Goal: Communication & Community: Share content

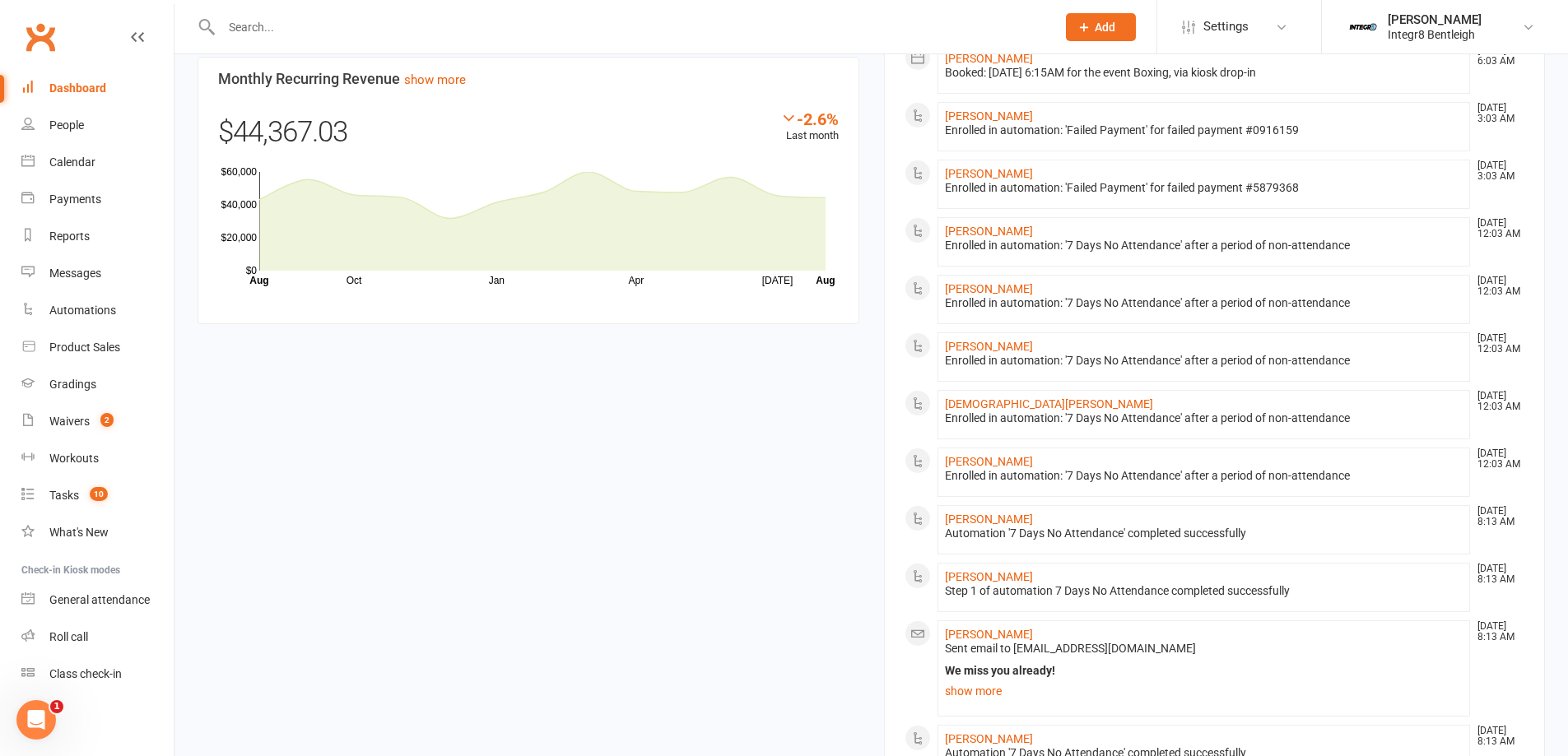
scroll to position [1398, 0]
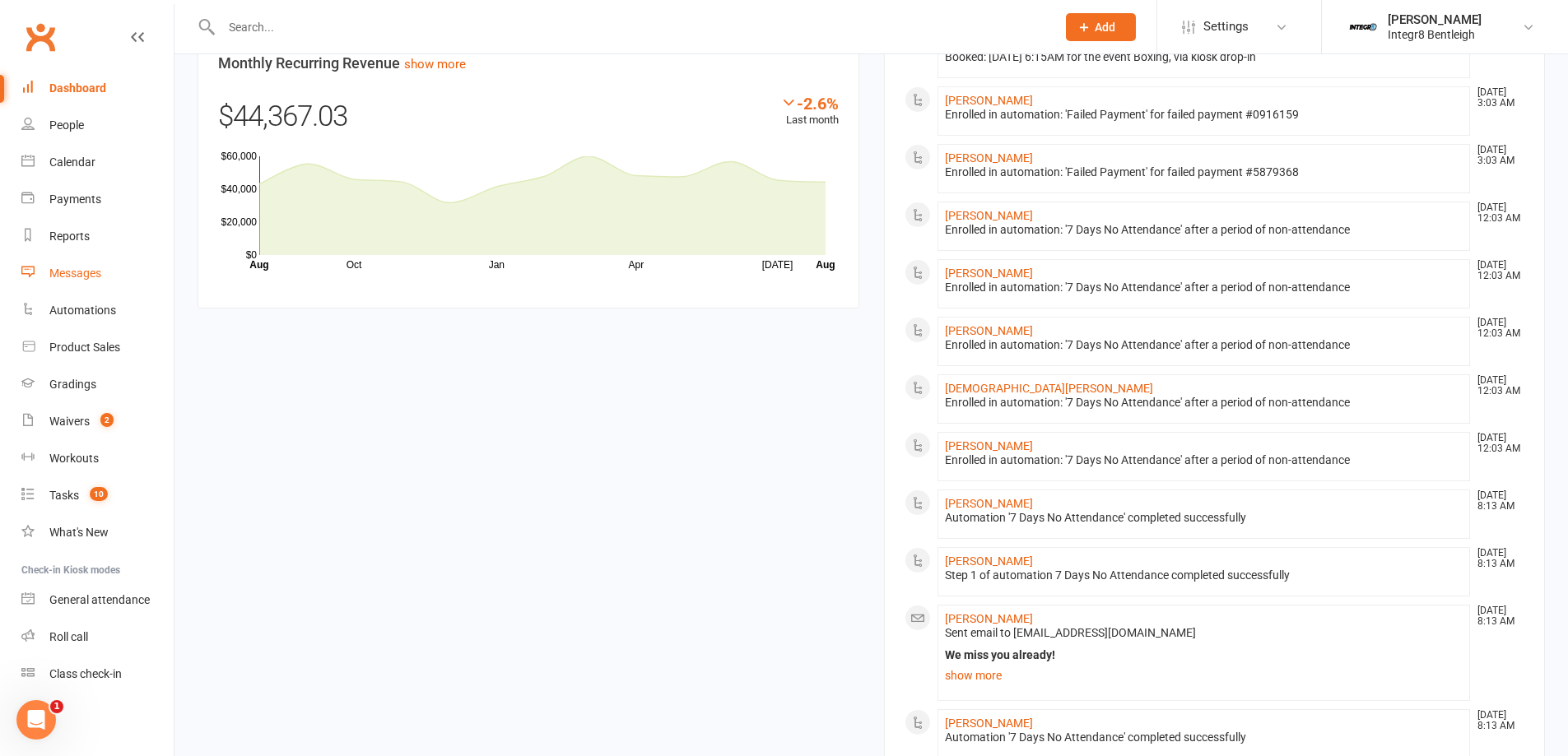
click at [66, 280] on div "Messages" at bounding box center [75, 273] width 52 height 13
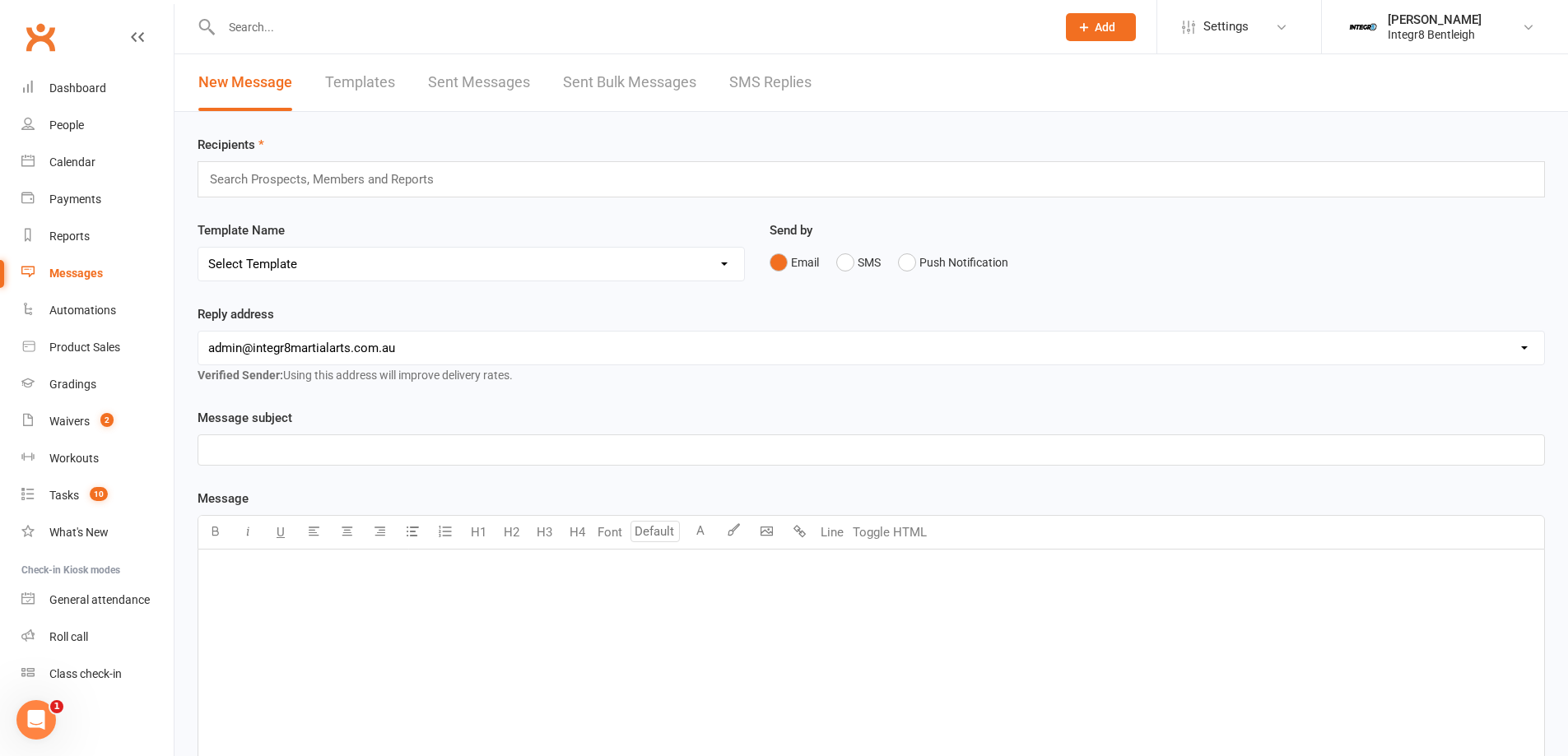
click at [481, 80] on link "Sent Messages" at bounding box center [479, 82] width 102 height 57
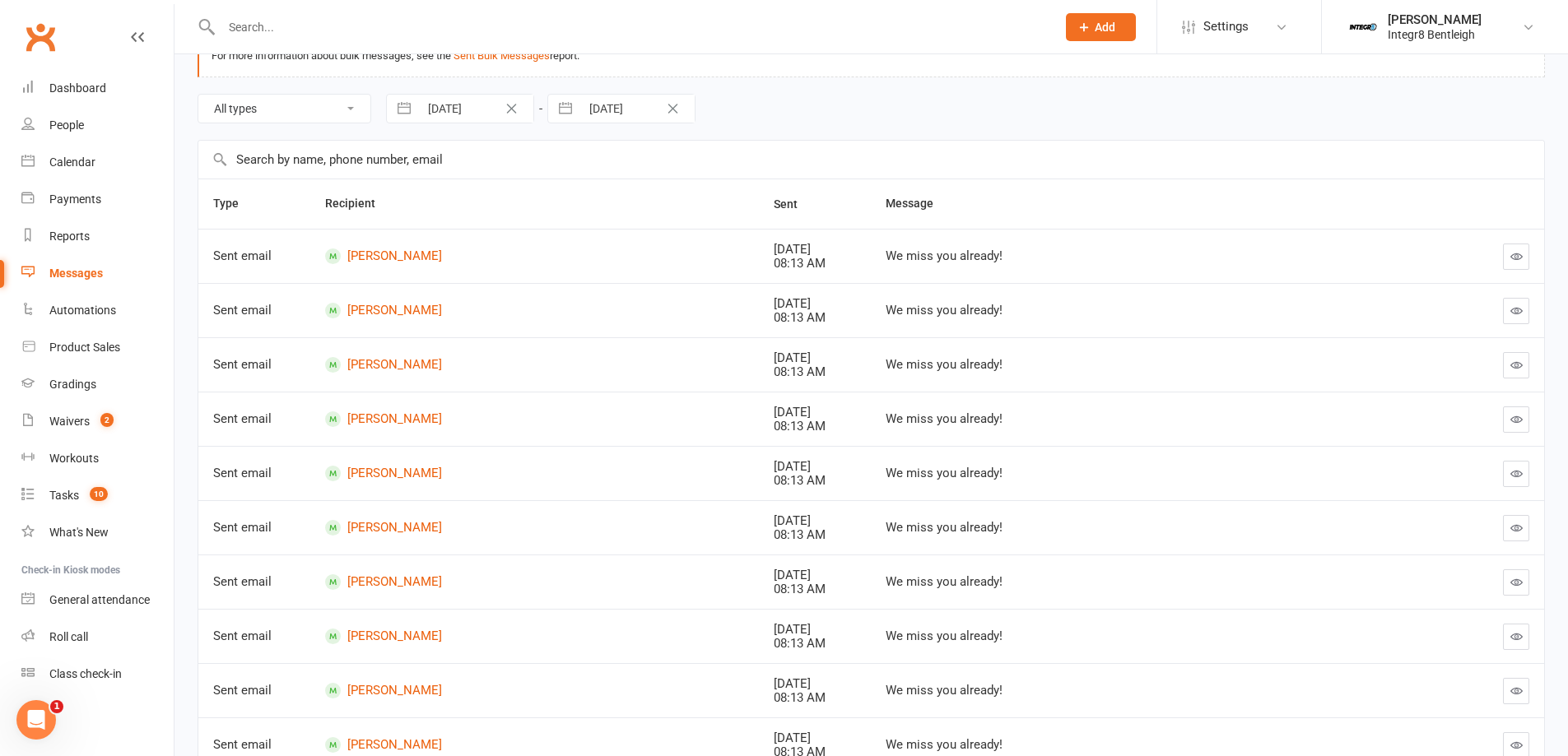
scroll to position [260, 0]
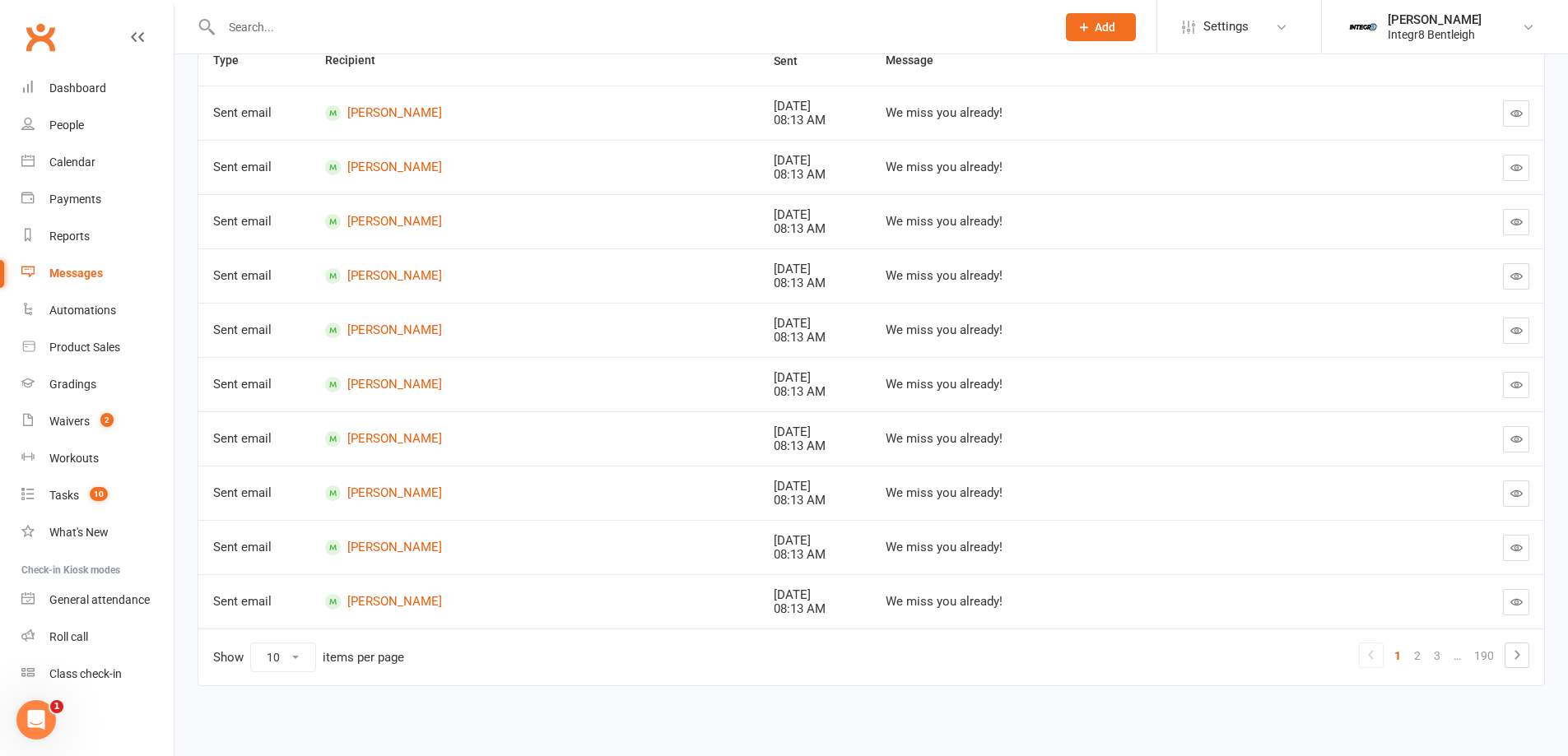
click at [271, 663] on select "10 25 50 100" at bounding box center [283, 658] width 64 height 28
select select "100"
click at [251, 643] on select "10 25 50 100" at bounding box center [283, 658] width 64 height 28
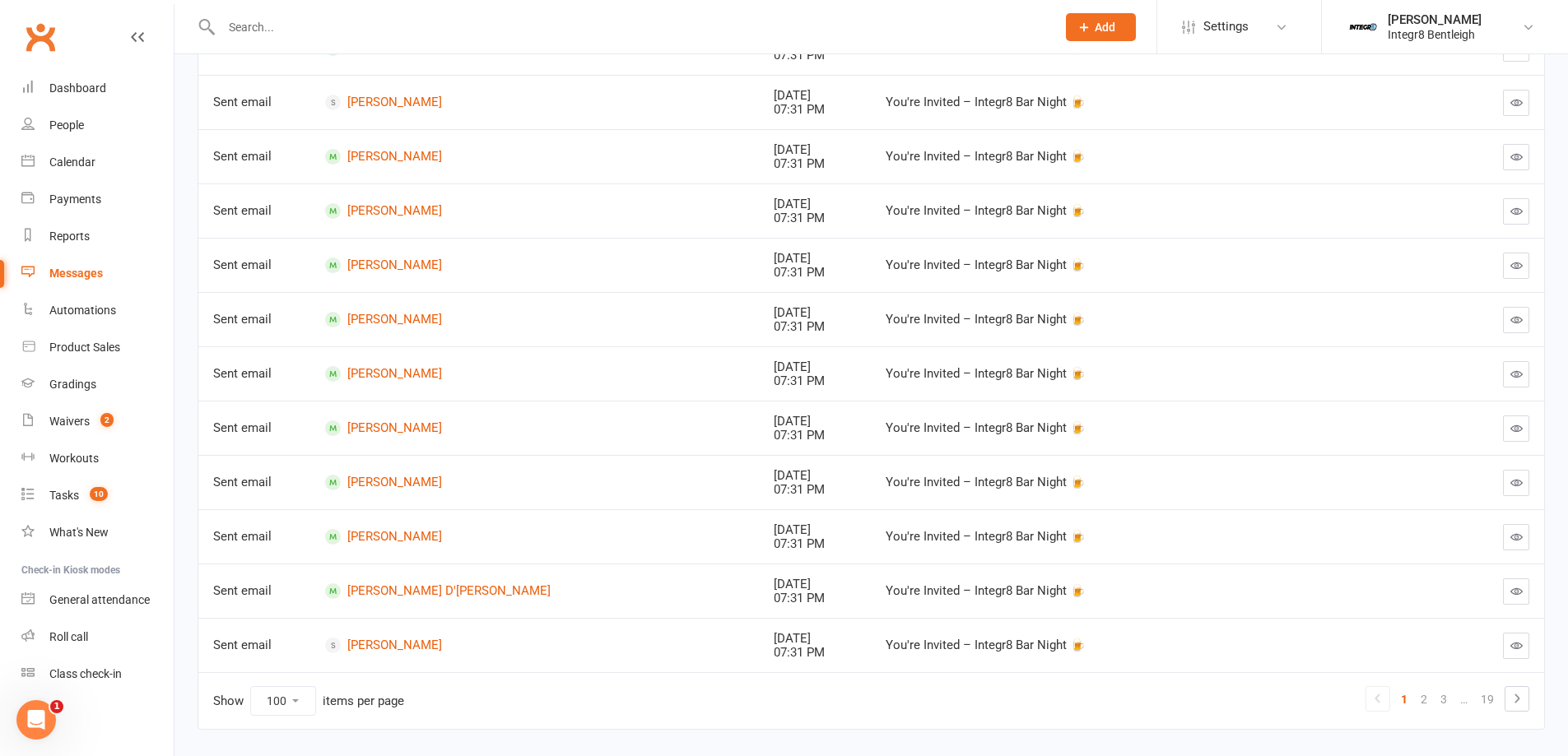
scroll to position [5114, 0]
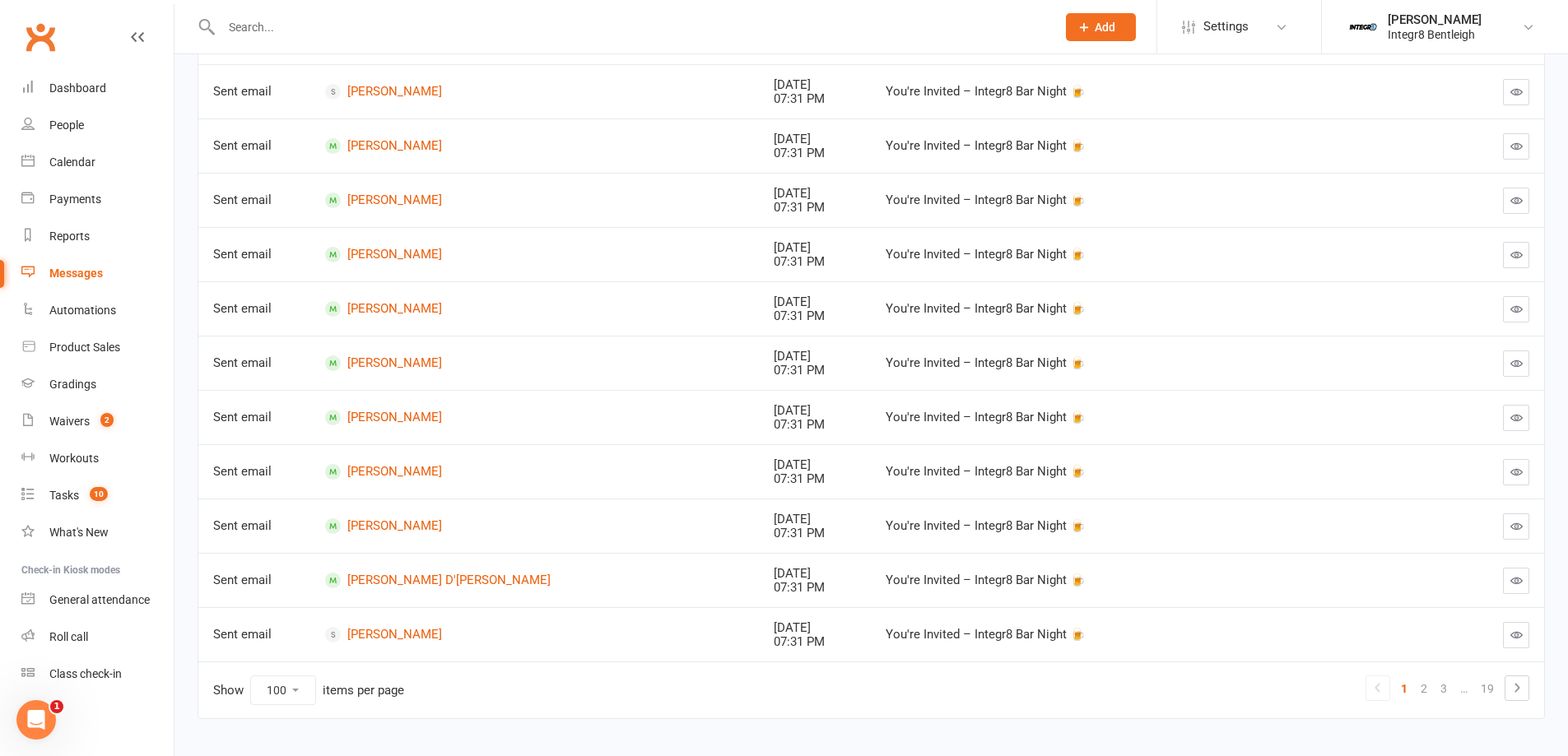
click at [1419, 691] on link "2" at bounding box center [1423, 689] width 20 height 23
click at [1418, 694] on link "3" at bounding box center [1423, 689] width 20 height 23
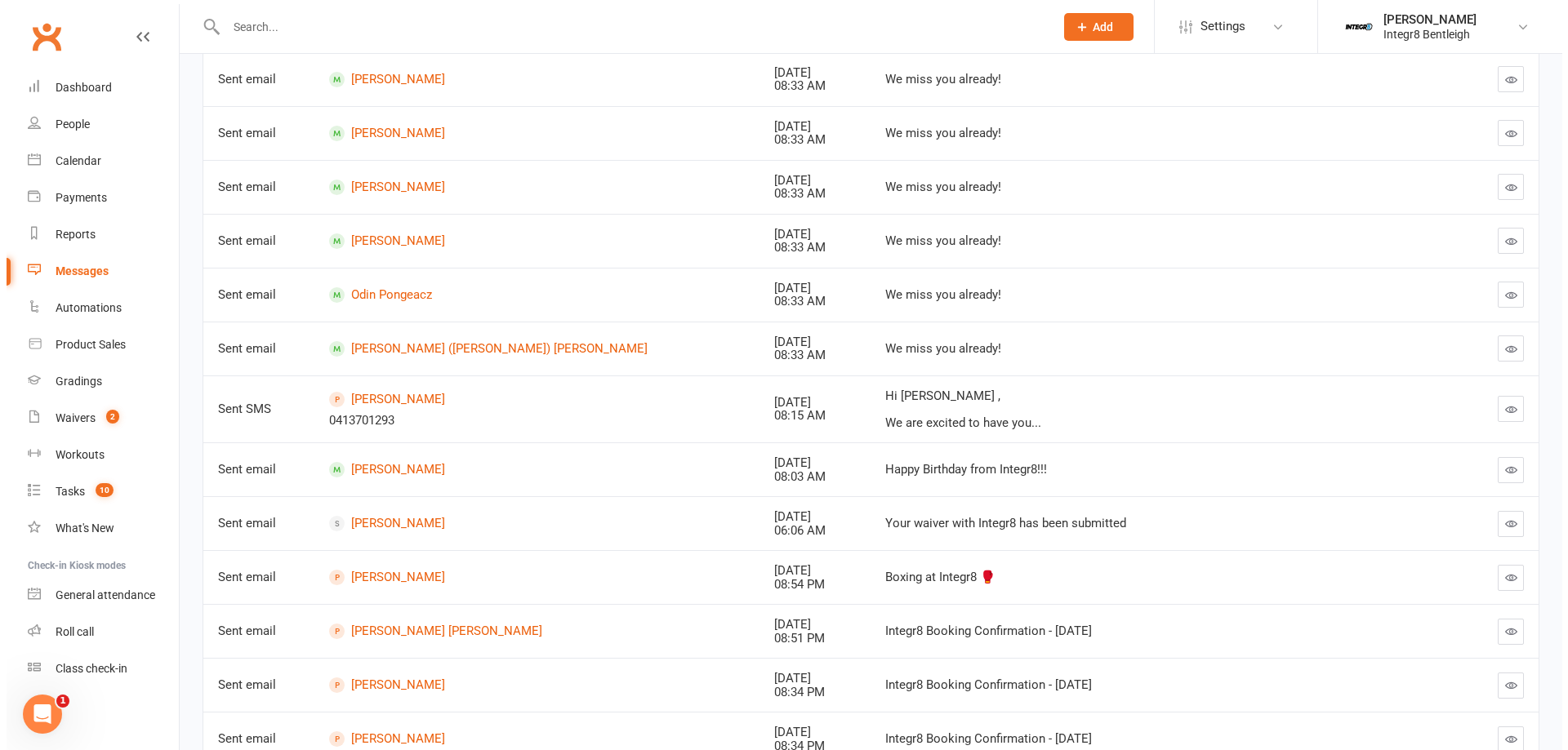
scroll to position [3768, 0]
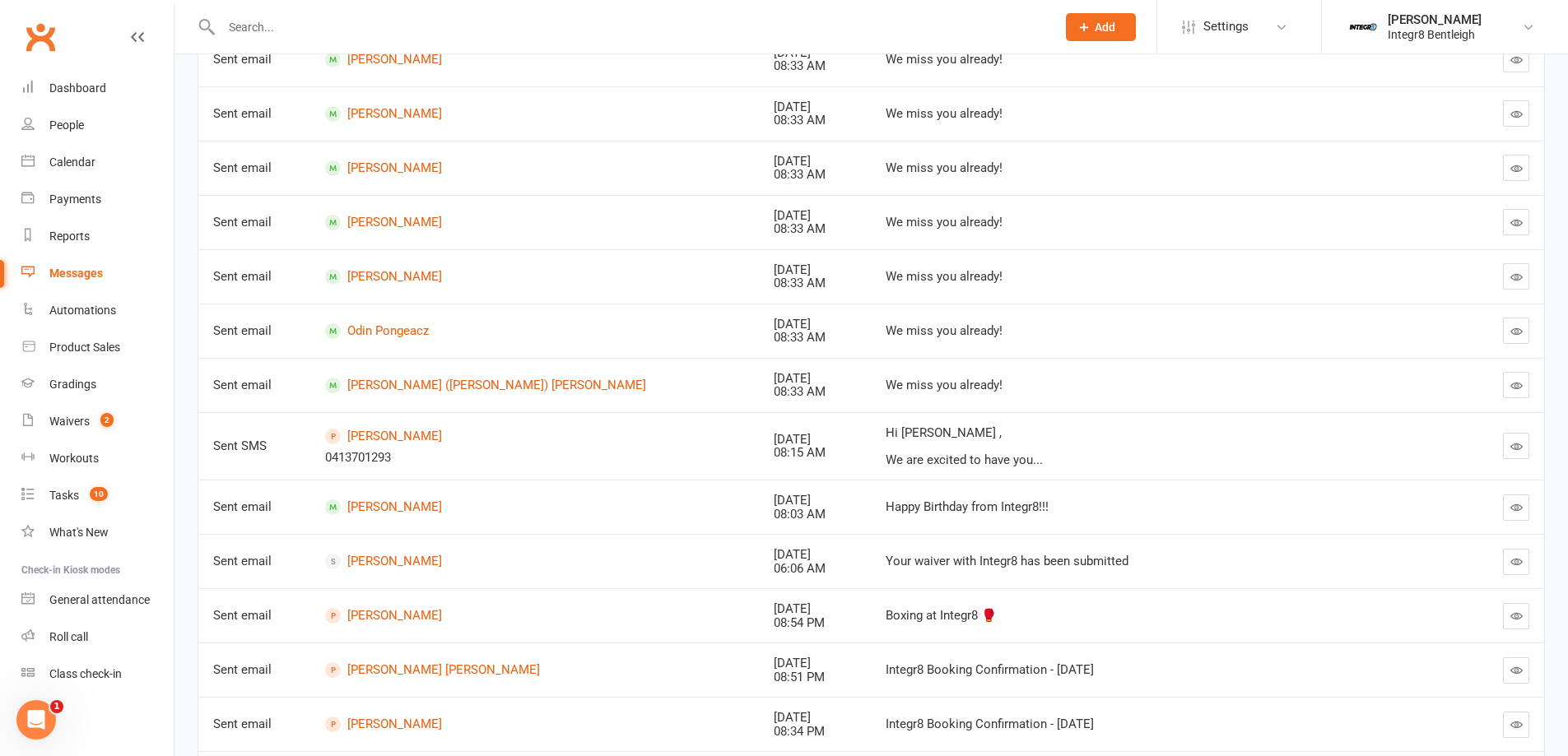
click at [1506, 615] on button "button" at bounding box center [1516, 616] width 26 height 26
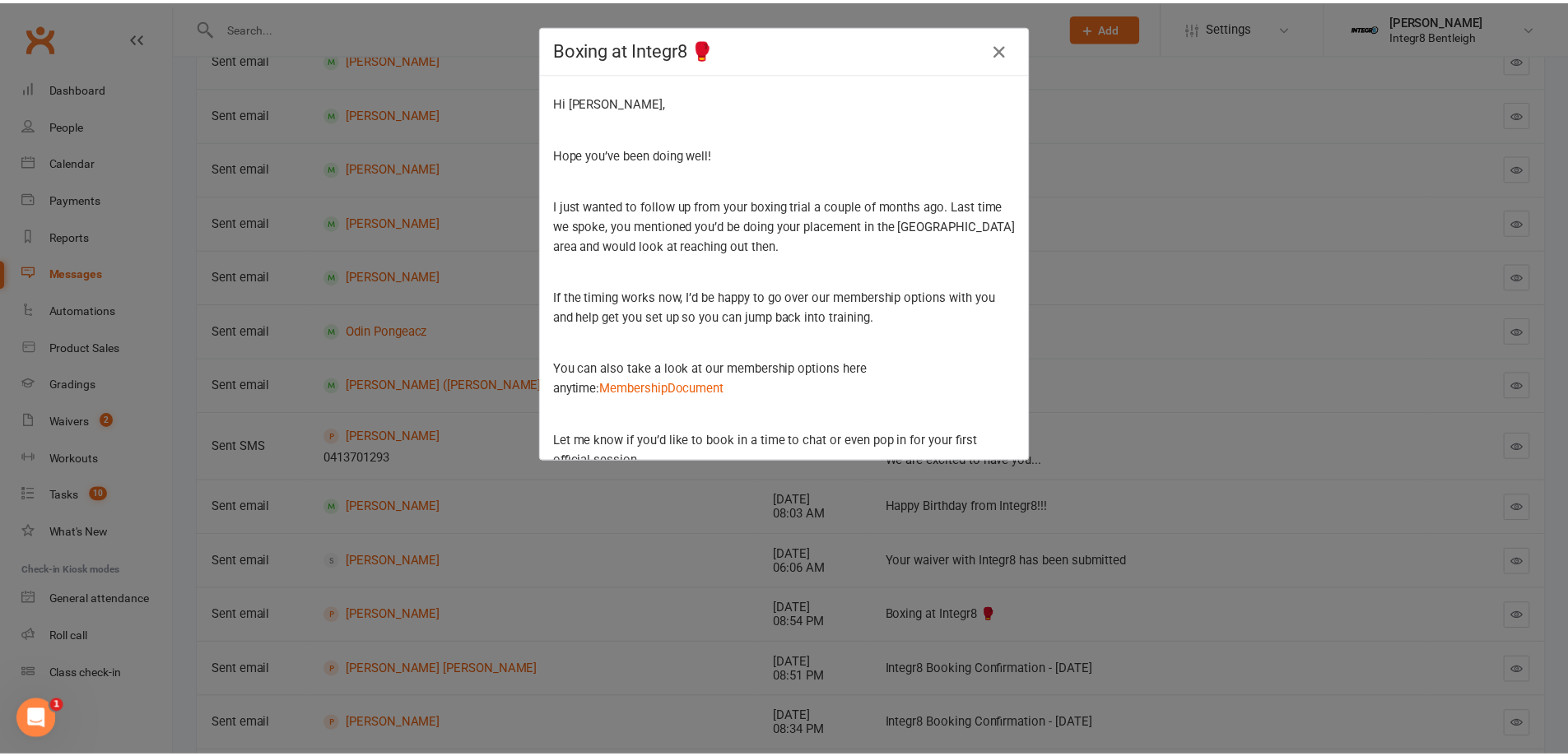
scroll to position [0, 0]
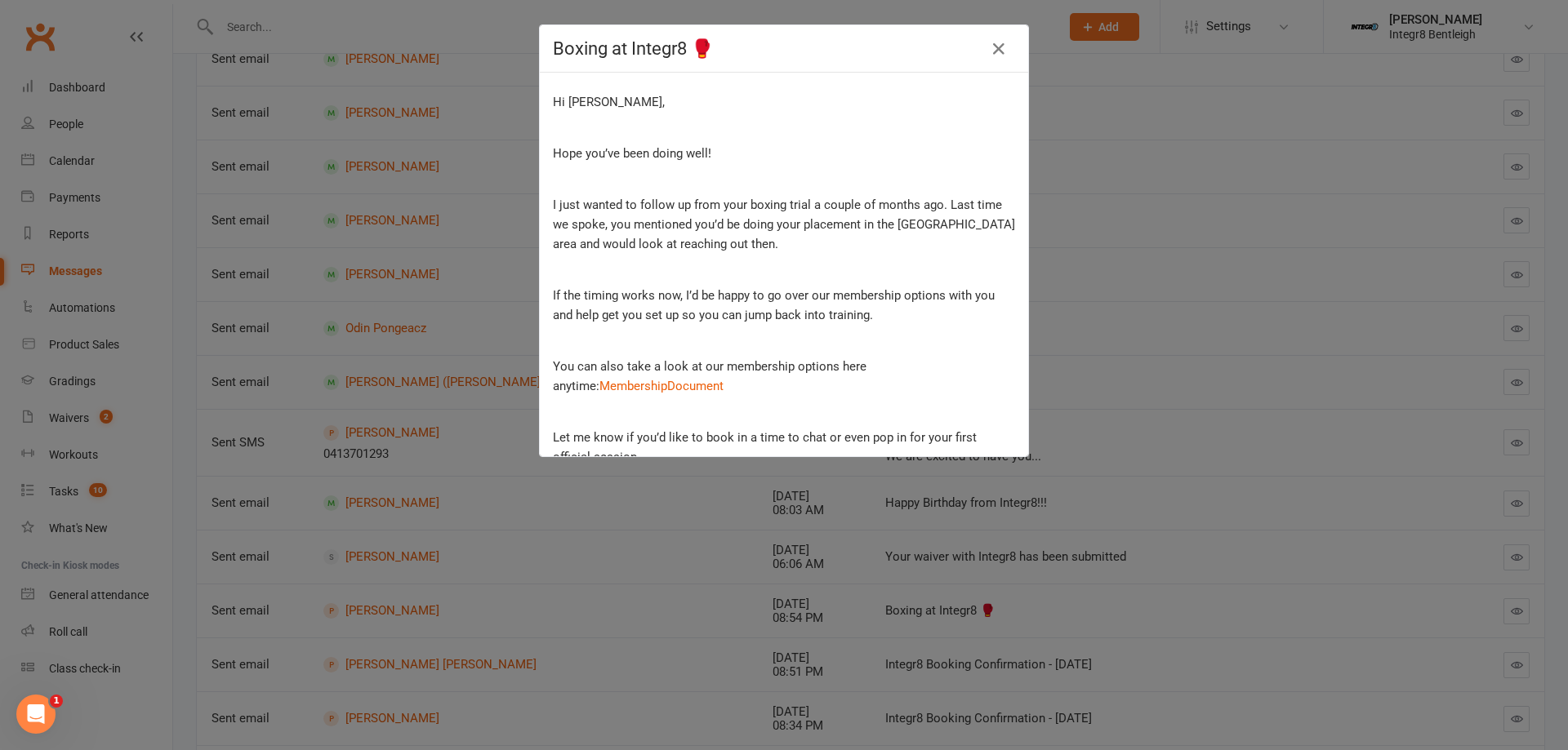
click at [524, 243] on div "Boxing at Integr8 🥊 Hi [PERSON_NAME], Hope you’ve been doing well! I just wante…" at bounding box center [784, 375] width 1568 height 750
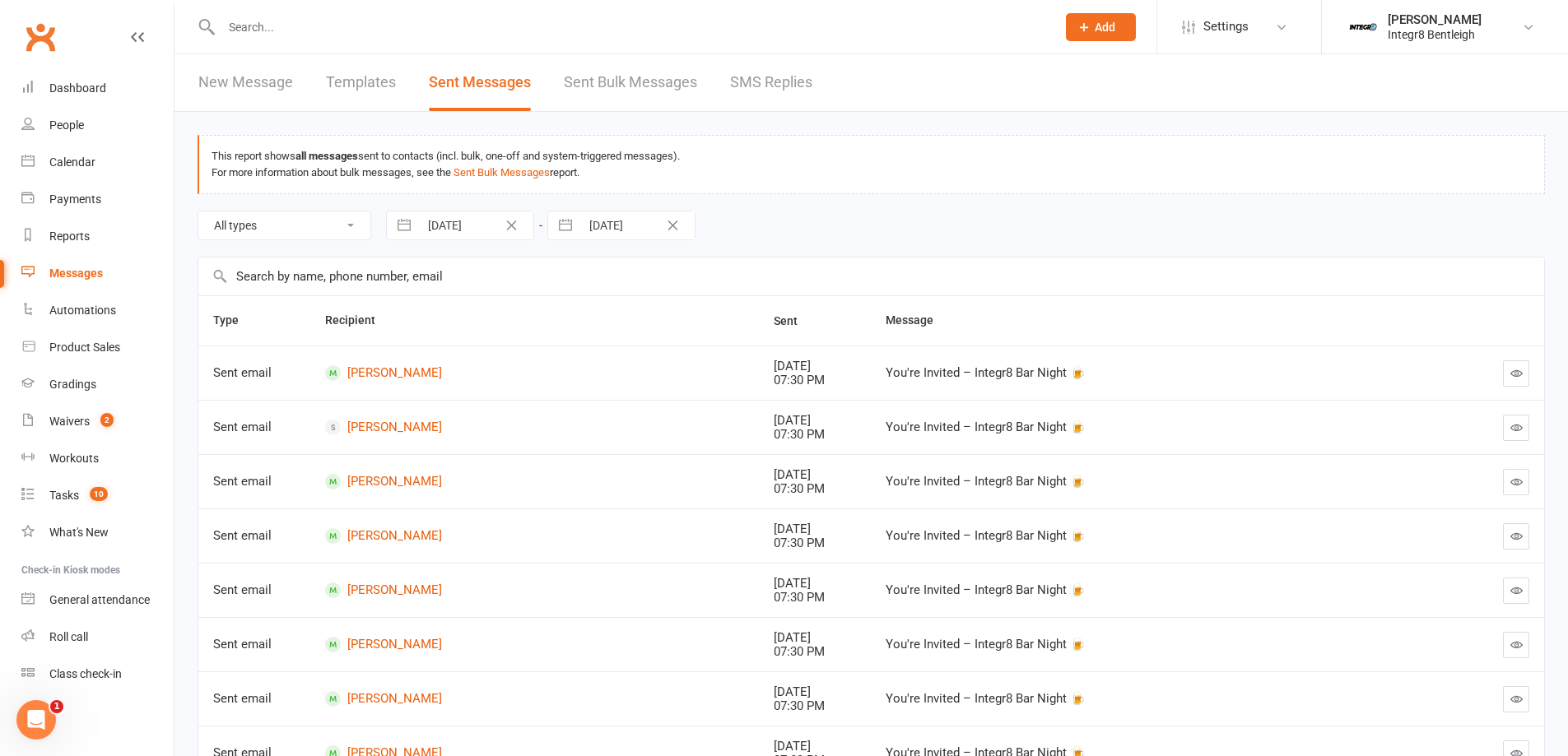
click at [638, 94] on link "Sent Bulk Messages" at bounding box center [630, 82] width 133 height 57
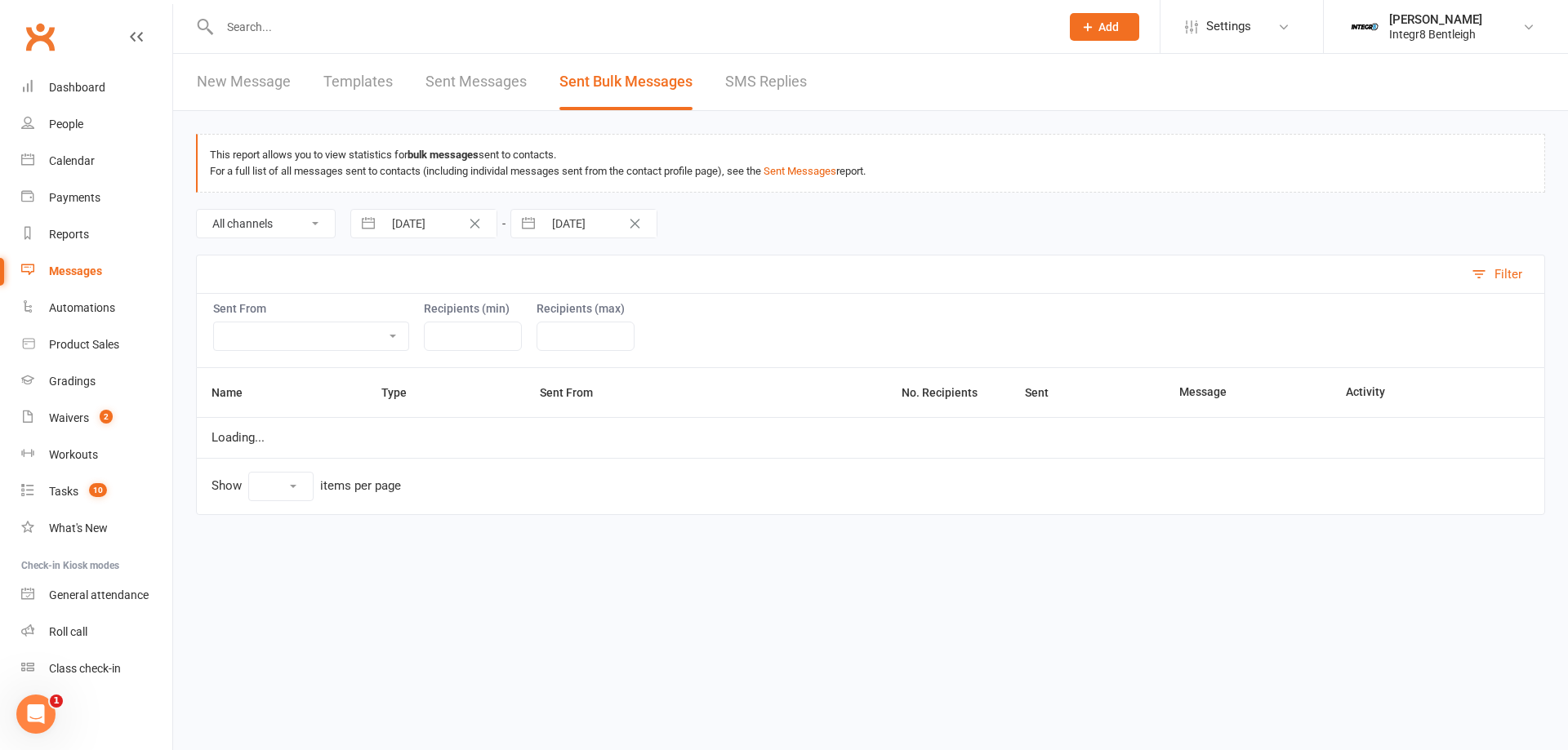
select select "10"
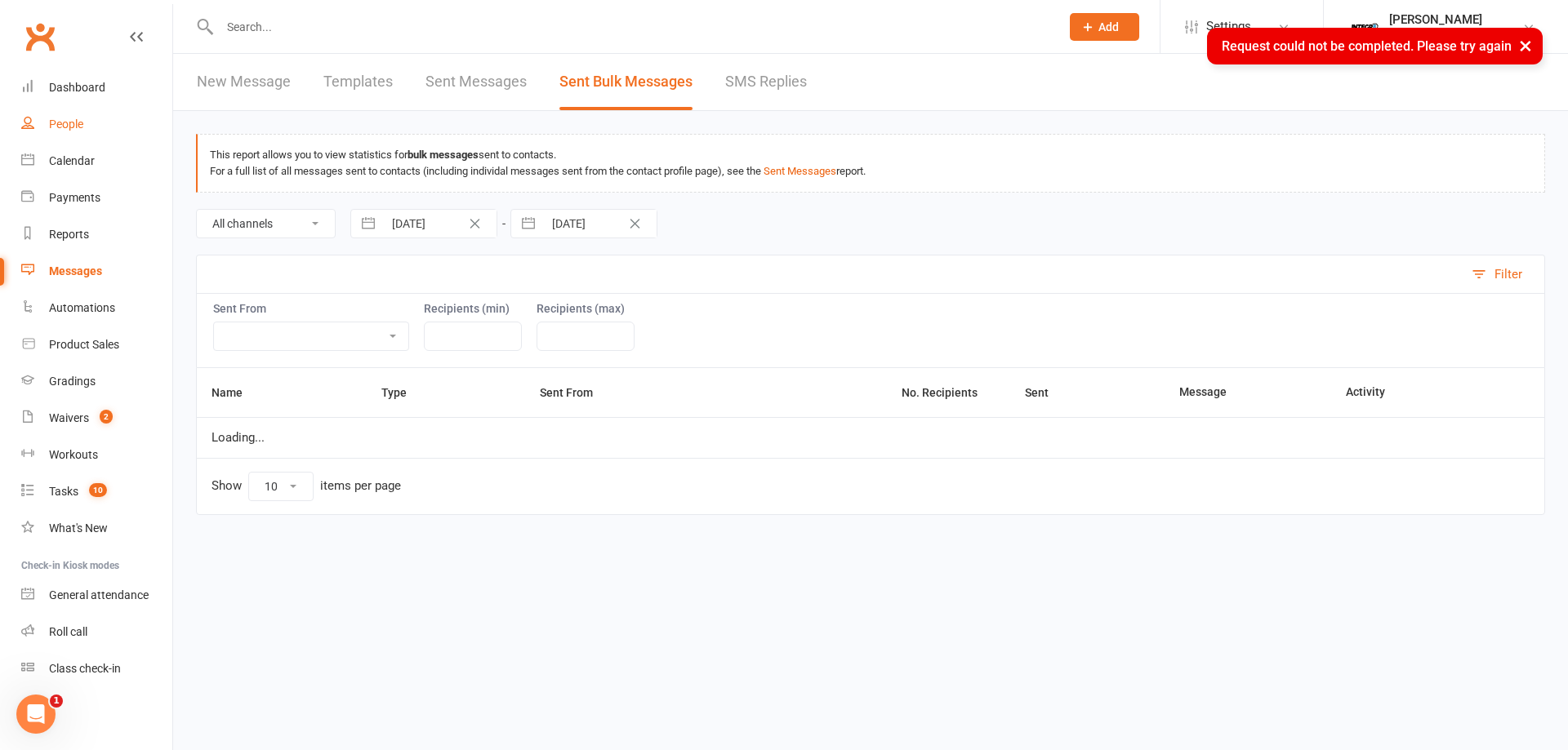
click at [73, 129] on div "People" at bounding box center [66, 124] width 35 height 13
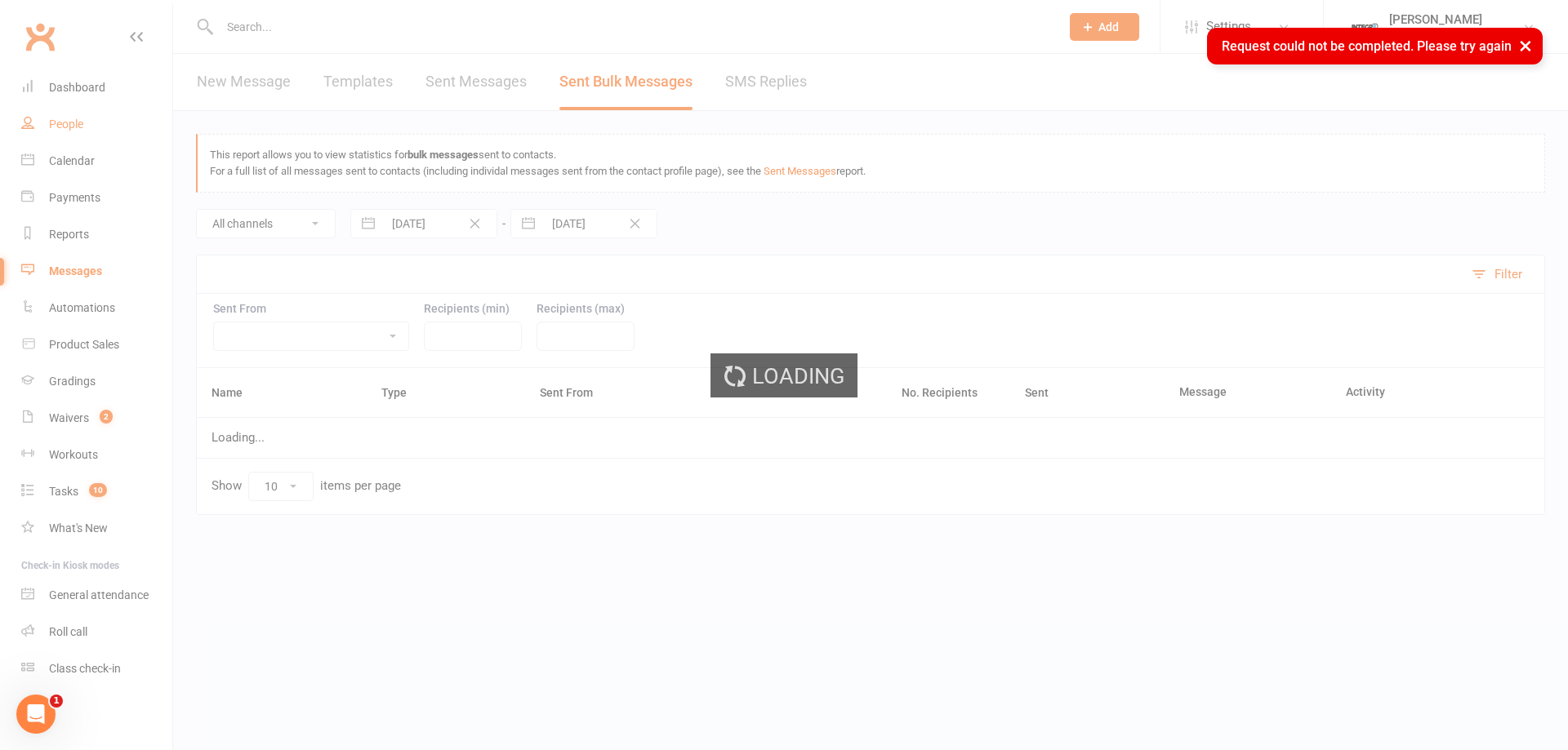
select select "100"
